Goal: Find specific page/section: Find specific page/section

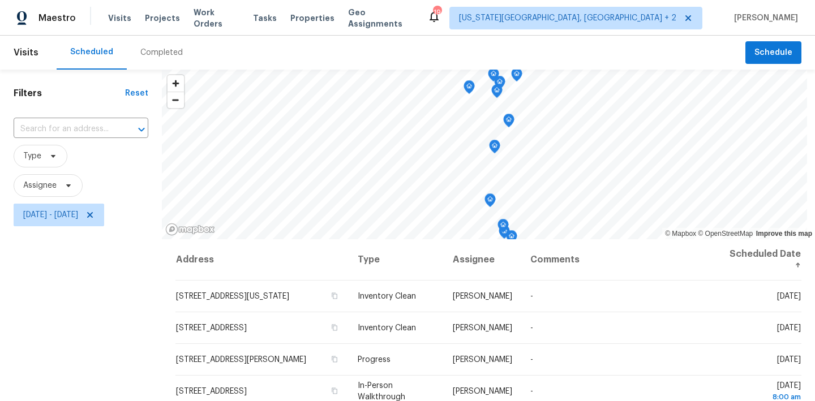
scroll to position [159, 0]
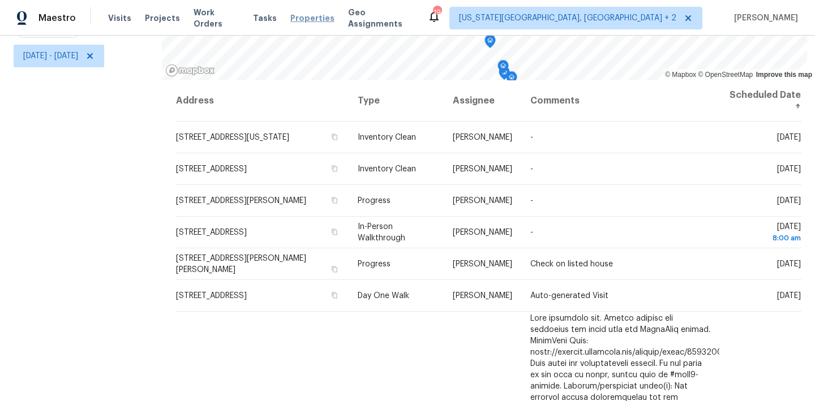
click at [316, 23] on span "Properties" at bounding box center [312, 17] width 44 height 11
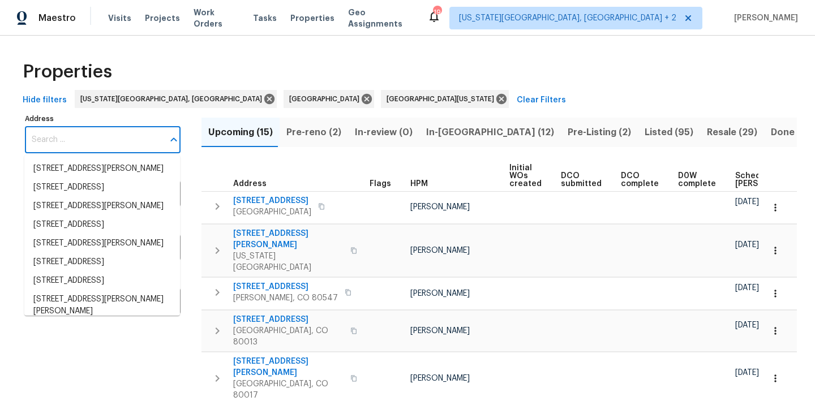
click at [72, 139] on input "Address" at bounding box center [94, 140] width 139 height 27
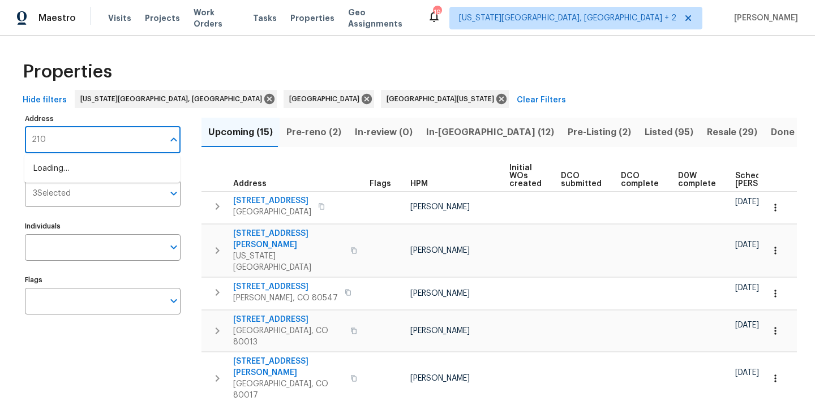
type input "2102"
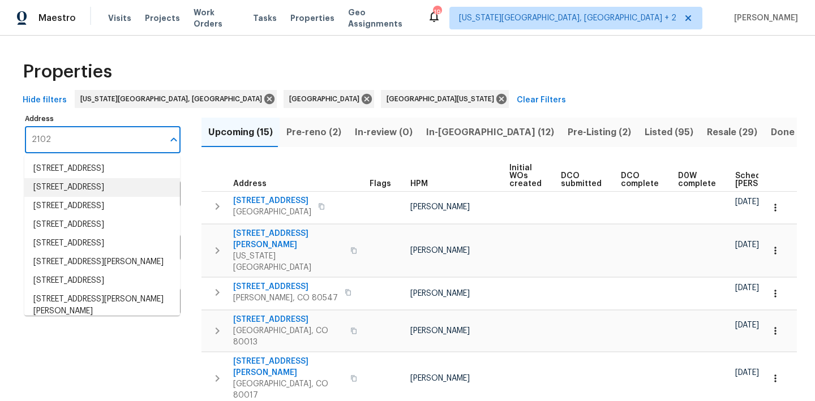
click at [96, 197] on li "2102 79th Ave Greeley CO 80634" at bounding box center [102, 187] width 156 height 19
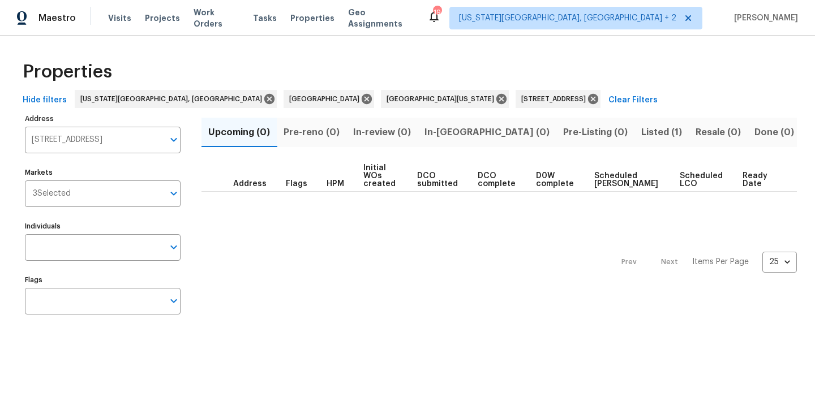
click at [641, 126] on span "Listed (1)" at bounding box center [661, 132] width 41 height 16
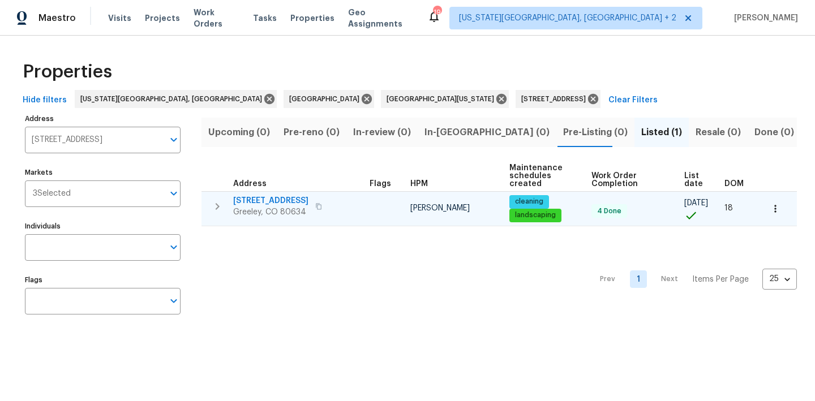
click at [248, 196] on span "2102 79th Ave" at bounding box center [270, 200] width 75 height 11
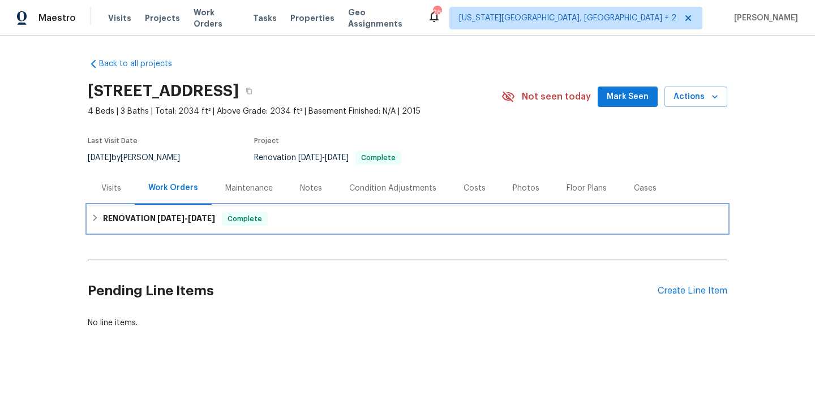
click at [95, 218] on icon at bounding box center [95, 218] width 8 height 8
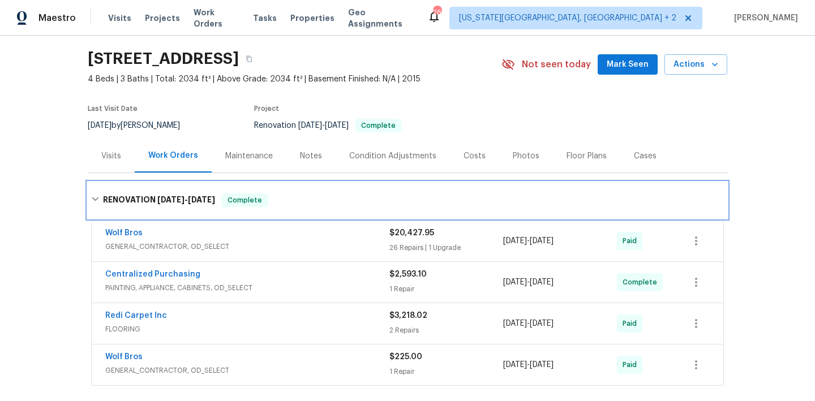
scroll to position [117, 0]
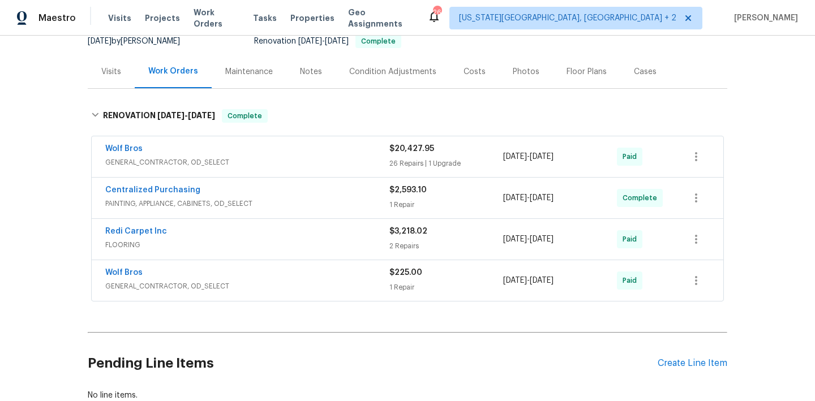
click at [191, 161] on span "GENERAL_CONTRACTOR, OD_SELECT" at bounding box center [247, 162] width 284 height 11
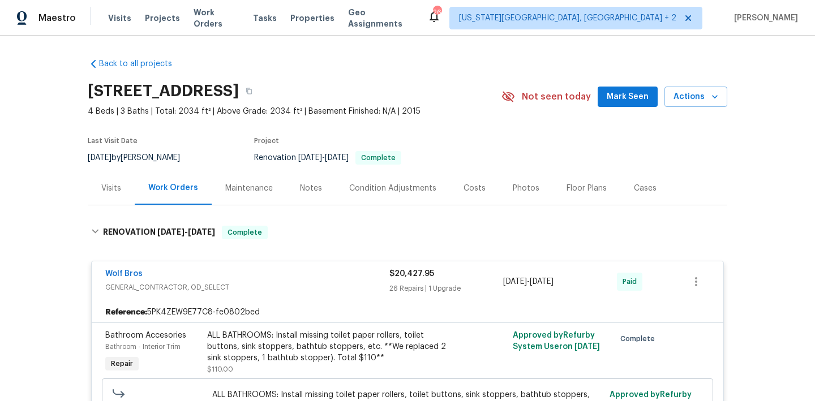
scroll to position [0, 0]
click at [259, 93] on button "button" at bounding box center [249, 91] width 20 height 20
